Goal: Contribute content

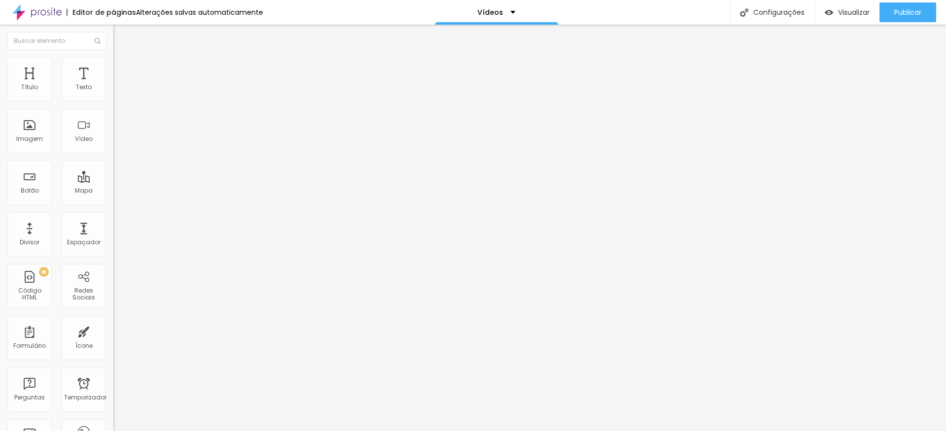
click at [113, 93] on input "[URL][DOMAIN_NAME]" at bounding box center [172, 88] width 118 height 10
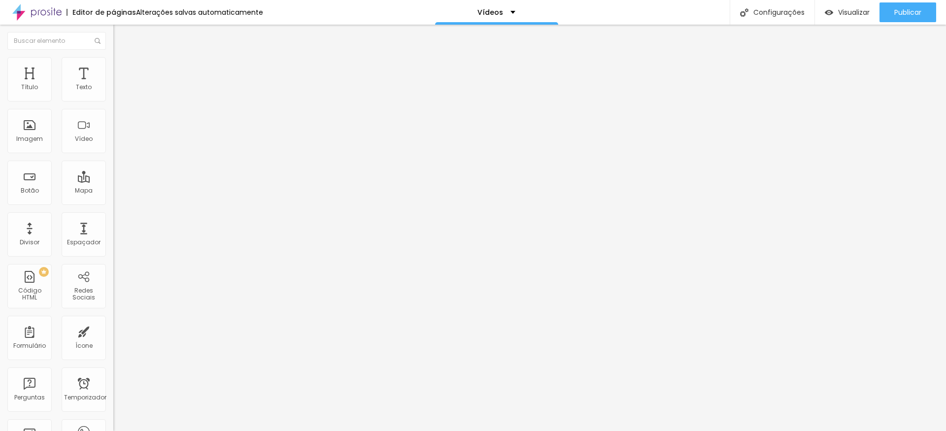
click at [113, 93] on input "[URL][DOMAIN_NAME]" at bounding box center [172, 88] width 118 height 10
paste input "-i8imyEgxXs&t=6"
type input "[URL][DOMAIN_NAME]"
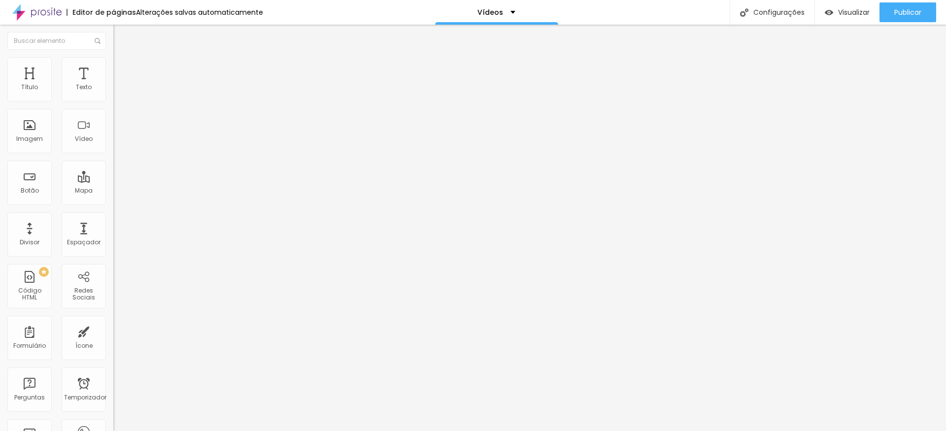
click at [113, 93] on input "[URL][DOMAIN_NAME]" at bounding box center [172, 88] width 118 height 10
paste input "UOp5xWoC95I&t=35"
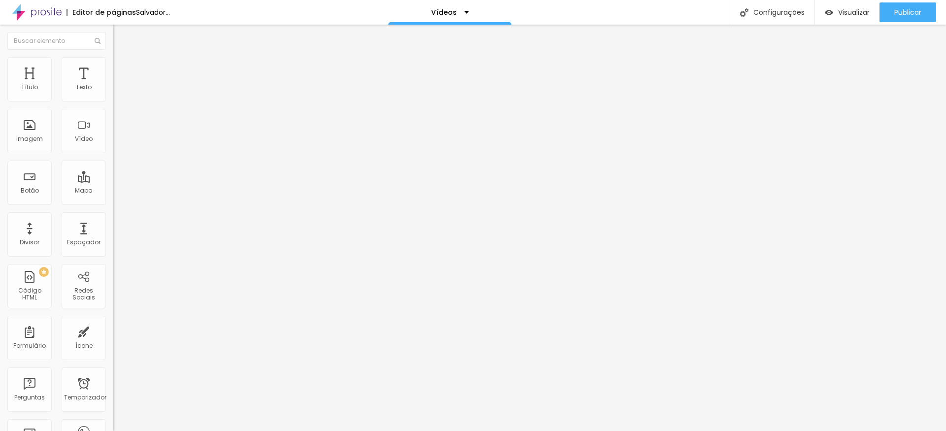
type input "[URL][DOMAIN_NAME]"
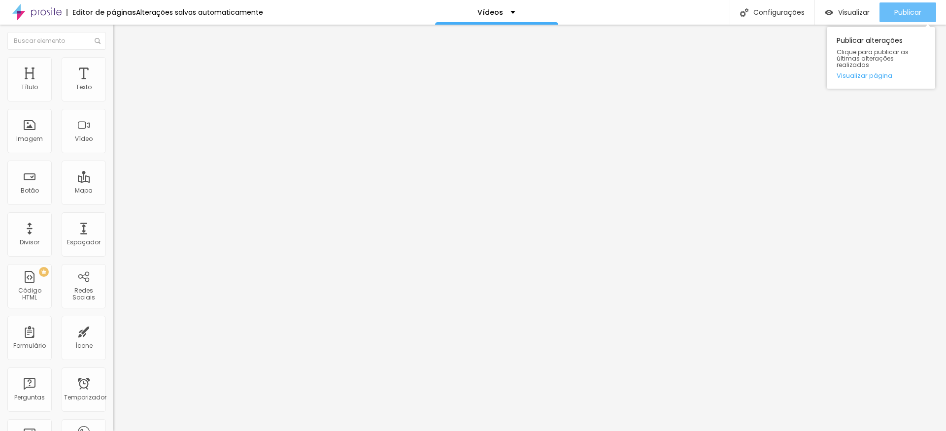
click at [905, 10] on font "Publicar" at bounding box center [907, 12] width 27 height 10
